Goal: Information Seeking & Learning: Check status

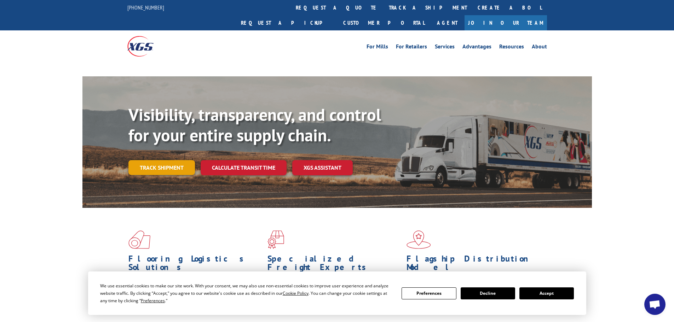
click at [162, 160] on link "Track shipment" at bounding box center [161, 167] width 66 height 15
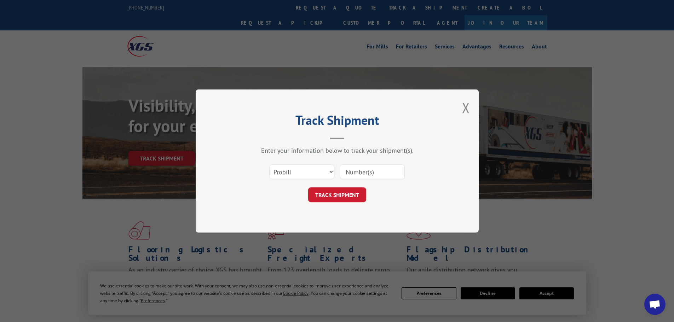
click at [290, 173] on select "Select category... Probill BOL PO" at bounding box center [301, 171] width 65 height 15
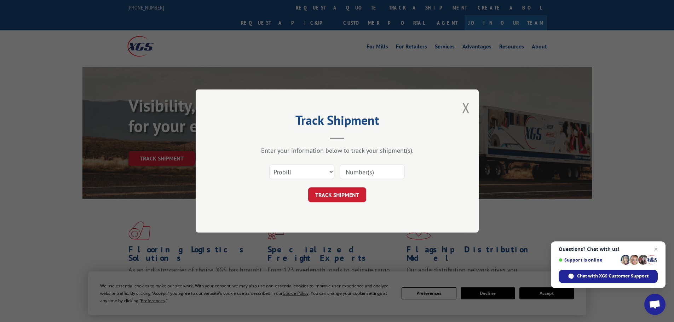
select select "bol"
click at [269, 164] on select "Select category... Probill BOL PO" at bounding box center [301, 171] width 65 height 15
paste input "5176351"
type input "5176351"
click at [351, 194] on button "TRACK SHIPMENT" at bounding box center [337, 194] width 58 height 15
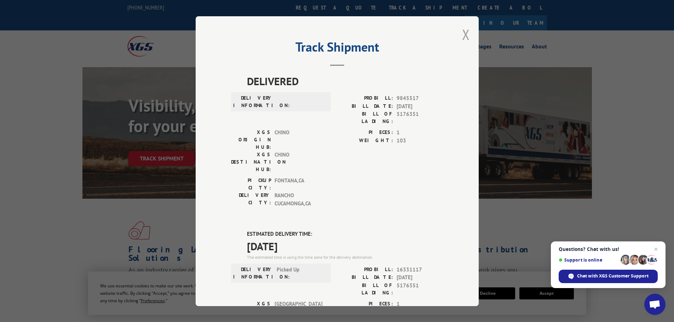
click at [464, 35] on button "Close modal" at bounding box center [466, 34] width 8 height 19
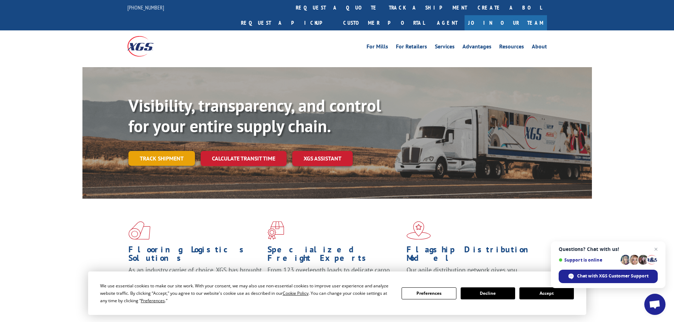
click at [190, 151] on link "Track shipment" at bounding box center [161, 158] width 66 height 15
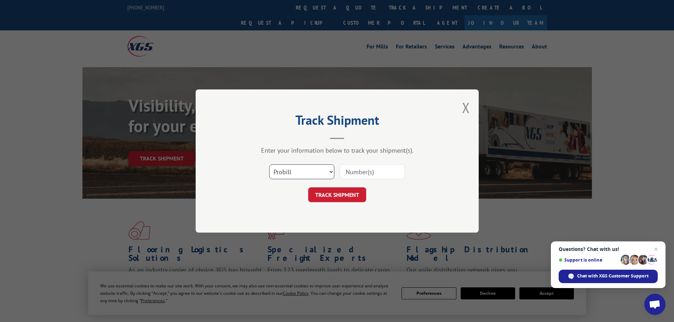
click at [312, 170] on select "Select category... Probill BOL PO" at bounding box center [301, 171] width 65 height 15
select select "bol"
click at [269, 164] on select "Select category... Probill BOL PO" at bounding box center [301, 171] width 65 height 15
click at [359, 170] on input at bounding box center [372, 171] width 65 height 15
paste input "6009815"
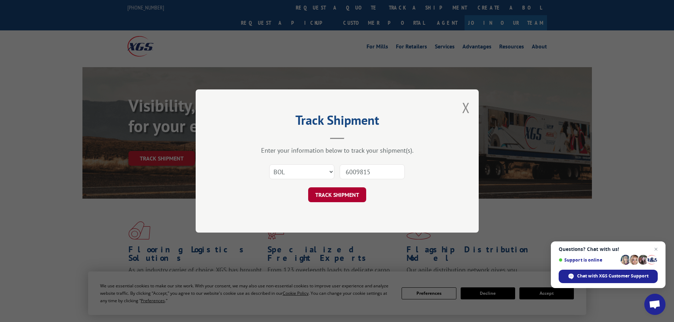
type input "6009815"
click at [350, 195] on button "TRACK SHIPMENT" at bounding box center [337, 194] width 58 height 15
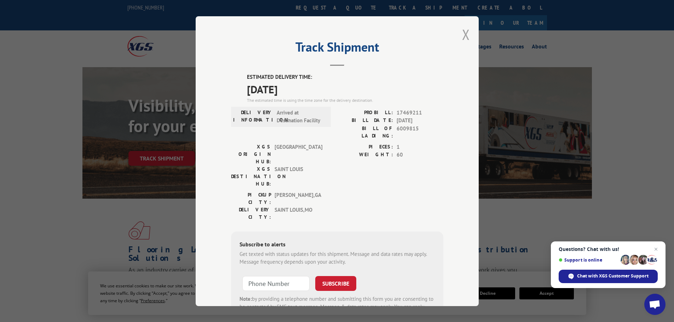
click at [465, 33] on button "Close modal" at bounding box center [466, 34] width 8 height 19
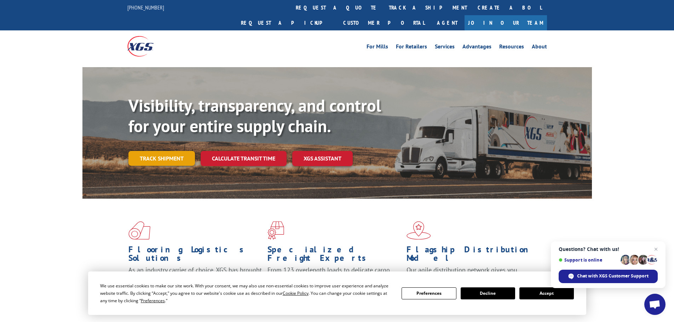
click at [162, 151] on link "Track shipment" at bounding box center [161, 158] width 66 height 15
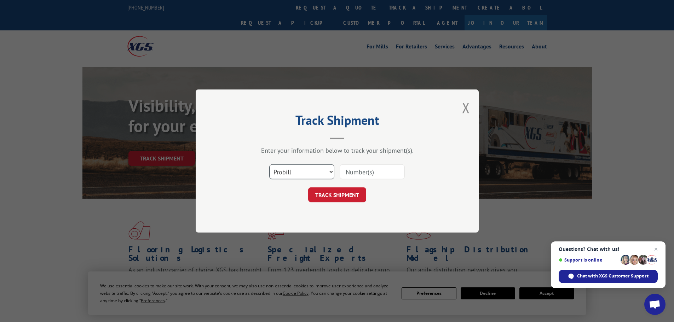
click at [301, 170] on select "Select category... Probill BOL PO" at bounding box center [301, 171] width 65 height 15
select select "bol"
click at [269, 164] on select "Select category... Probill BOL PO" at bounding box center [301, 171] width 65 height 15
click at [363, 172] on input at bounding box center [372, 171] width 65 height 15
paste input "6006861"
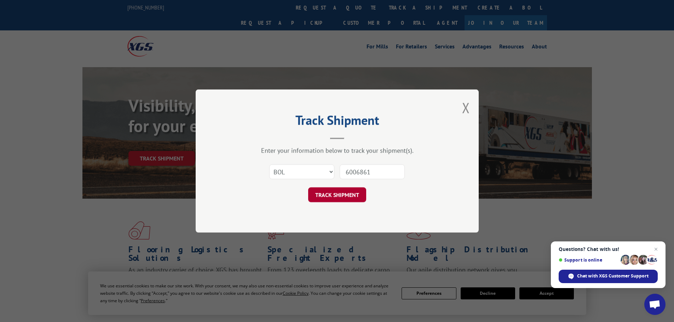
type input "6006861"
click at [336, 191] on button "TRACK SHIPMENT" at bounding box center [337, 194] width 58 height 15
